Goal: Task Accomplishment & Management: Use online tool/utility

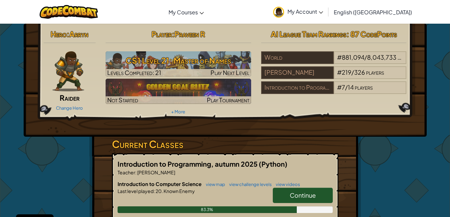
click at [319, 195] on link "Continue" at bounding box center [303, 195] width 60 height 15
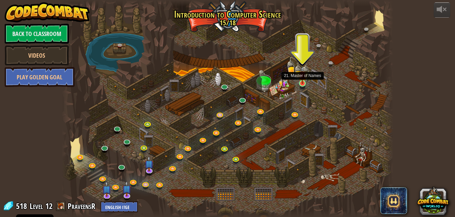
click at [303, 80] on img at bounding box center [302, 75] width 8 height 18
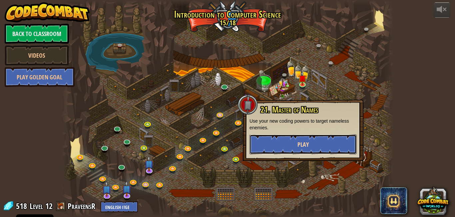
click at [303, 142] on span "Play" at bounding box center [302, 144] width 11 height 8
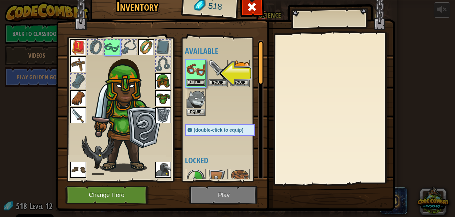
click at [197, 65] on img at bounding box center [196, 69] width 19 height 19
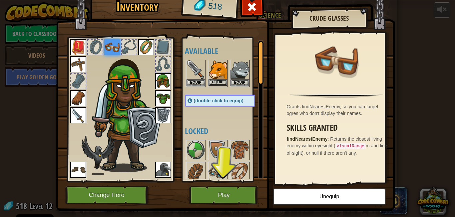
click at [220, 74] on img at bounding box center [218, 69] width 19 height 19
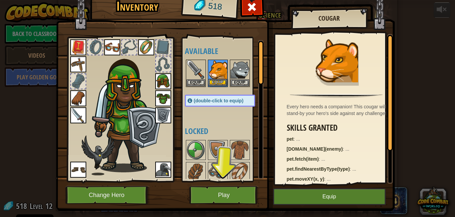
click at [220, 74] on img at bounding box center [218, 69] width 19 height 19
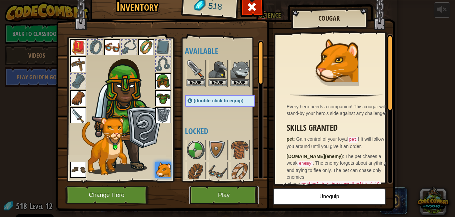
click at [222, 190] on button "Play" at bounding box center [224, 195] width 70 height 18
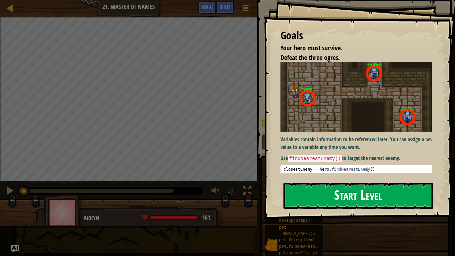
click at [341, 198] on button "Start Level" at bounding box center [358, 196] width 150 height 26
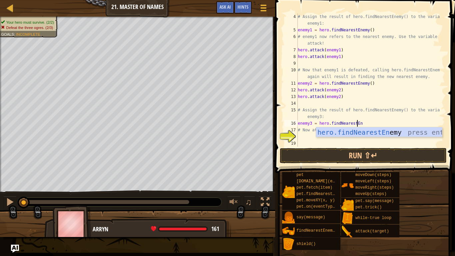
scroll to position [3, 5]
type textarea "enemy3 = hero.findNearestEnemy"
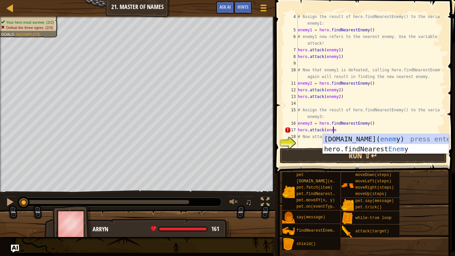
scroll to position [3, 3]
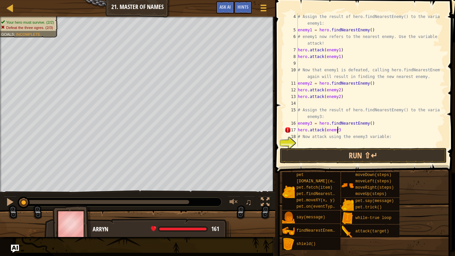
type textarea "hero.attack(enemy3)"
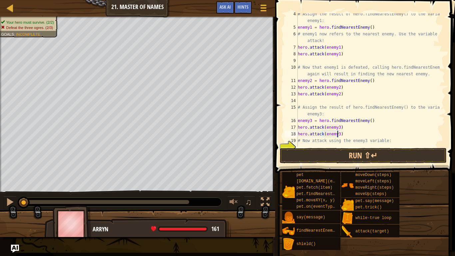
scroll to position [33, 0]
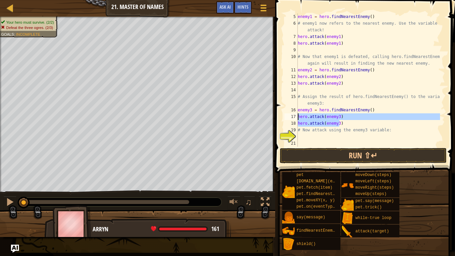
drag, startPoint x: 349, startPoint y: 123, endPoint x: 292, endPoint y: 119, distance: 56.8
click at [292, 119] on div "hero.attack(enemy3) 5 6 7 8 9 10 11 12 13 14 15 16 17 18 19 20 21 enemy1 = hero…" at bounding box center [364, 79] width 162 height 133
type textarea "hero.attack(enemy3) hero.attack(enemy3)"
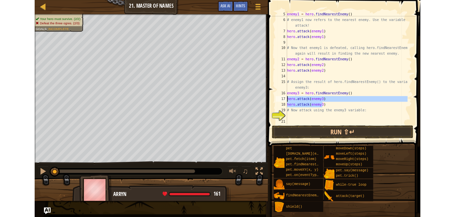
scroll to position [27, 0]
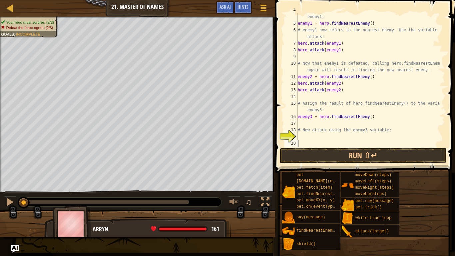
click at [304, 143] on div "# Assign the result of hero.findNearestEnemy() to the variable enemy1: enemy1 =…" at bounding box center [368, 83] width 144 height 153
click at [304, 136] on div "# Assign the result of hero.findNearestEnemy() to the variable enemy1: enemy1 =…" at bounding box center [368, 83] width 144 height 153
type textarea "hero.attack(enemy3)"
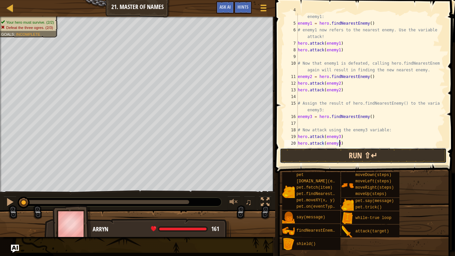
click at [323, 156] on button "Run ⇧↵" at bounding box center [363, 155] width 167 height 15
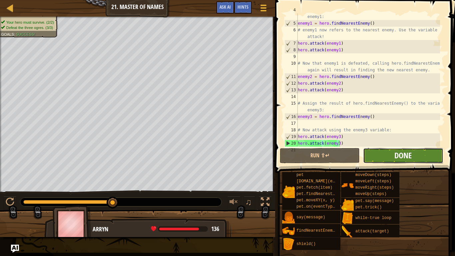
click at [408, 152] on span "Done" at bounding box center [402, 155] width 17 height 11
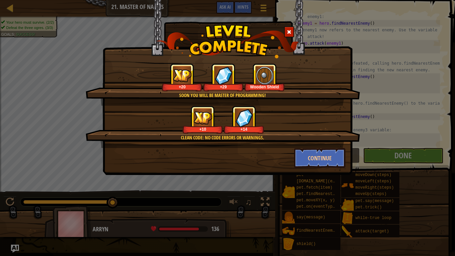
click at [398, 156] on div "Soon you will be master of programming! +20 +29 Wooden Shield Clean code: no co…" at bounding box center [227, 128] width 455 height 256
click at [320, 156] on button "Continue" at bounding box center [320, 158] width 52 height 20
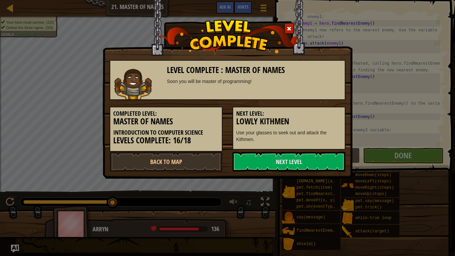
click at [290, 27] on span at bounding box center [289, 28] width 5 height 5
